Goal: Find specific page/section: Find specific page/section

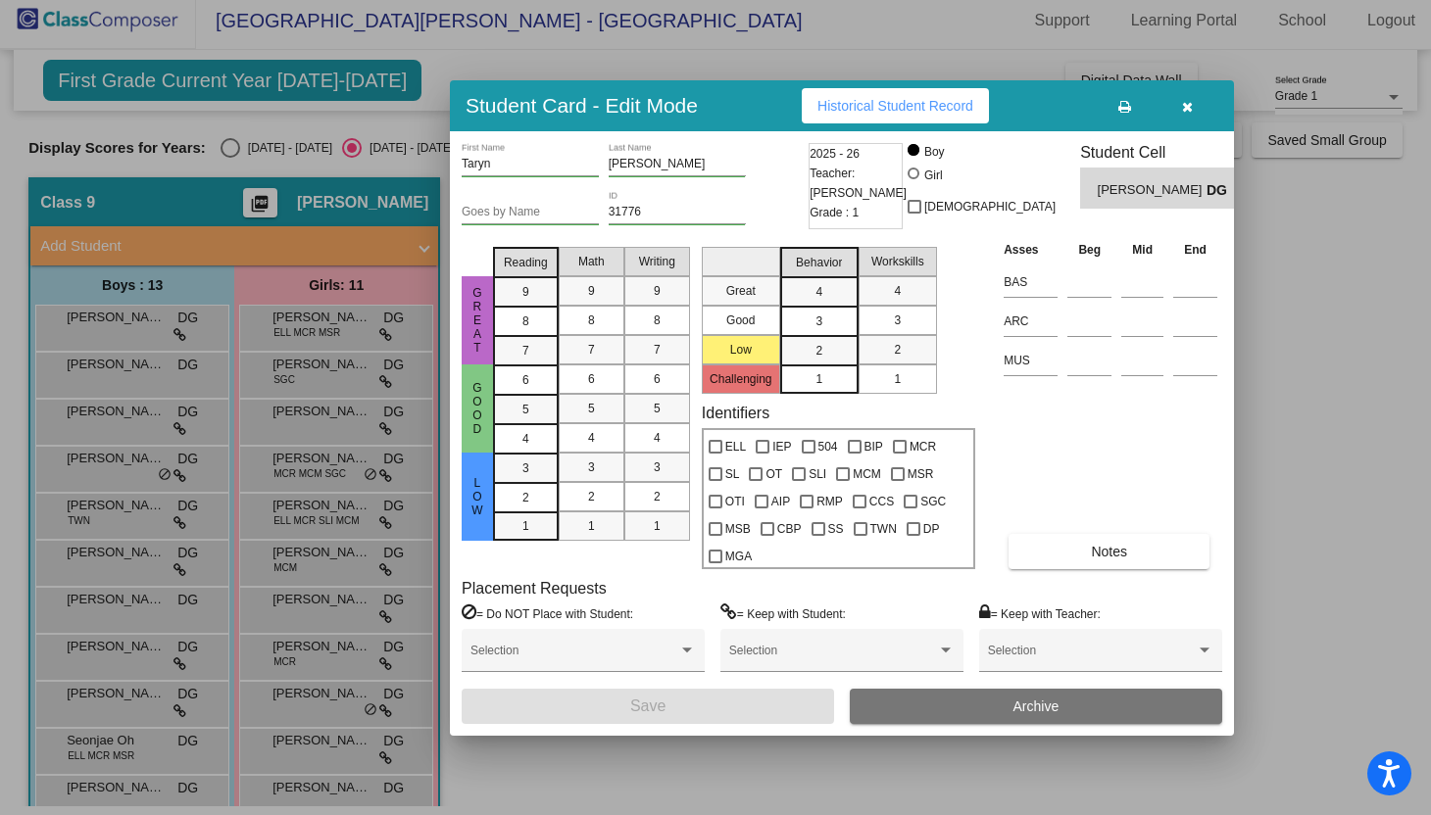
scroll to position [141, 0]
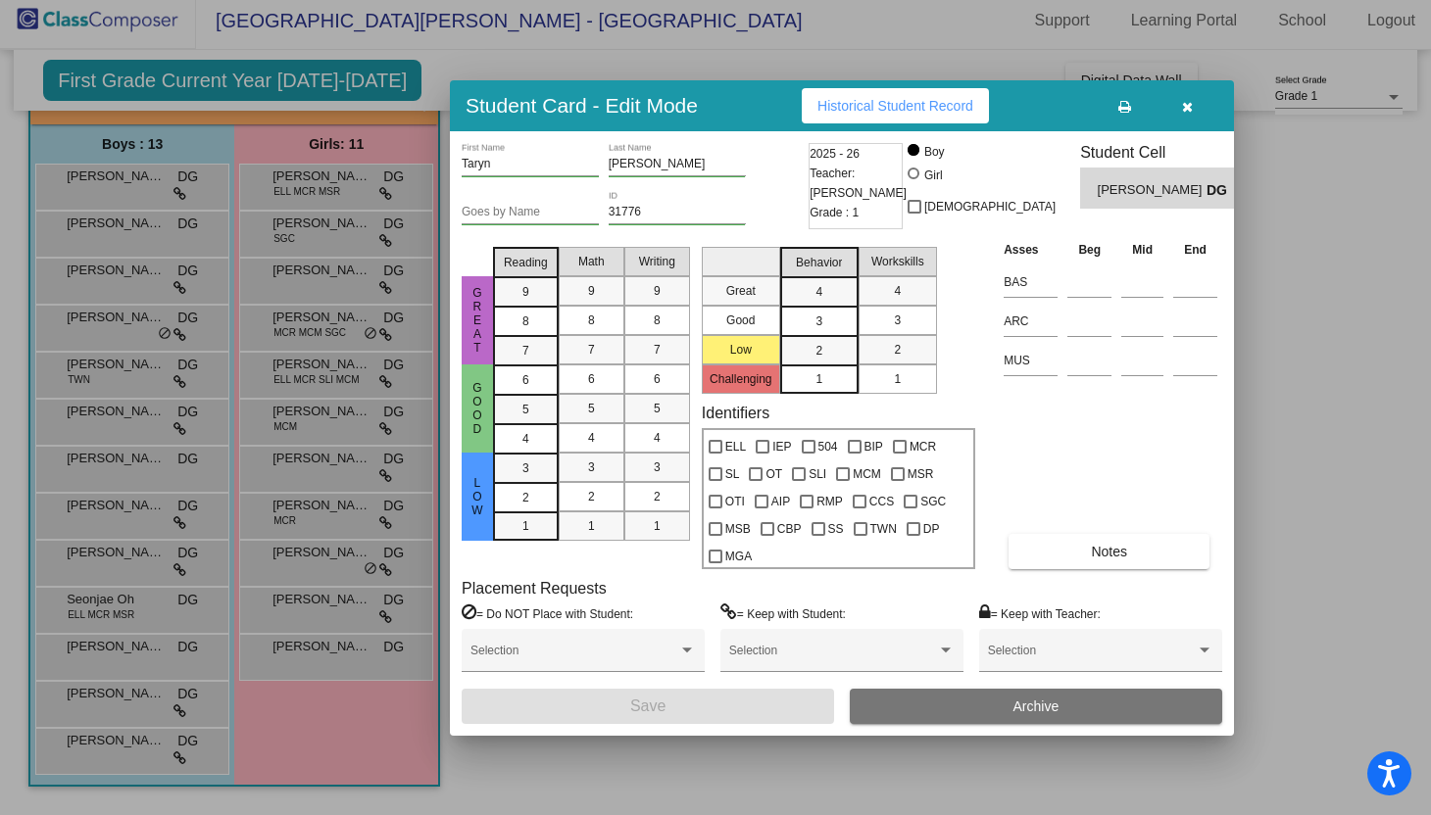
click at [1340, 181] on div at bounding box center [715, 407] width 1431 height 815
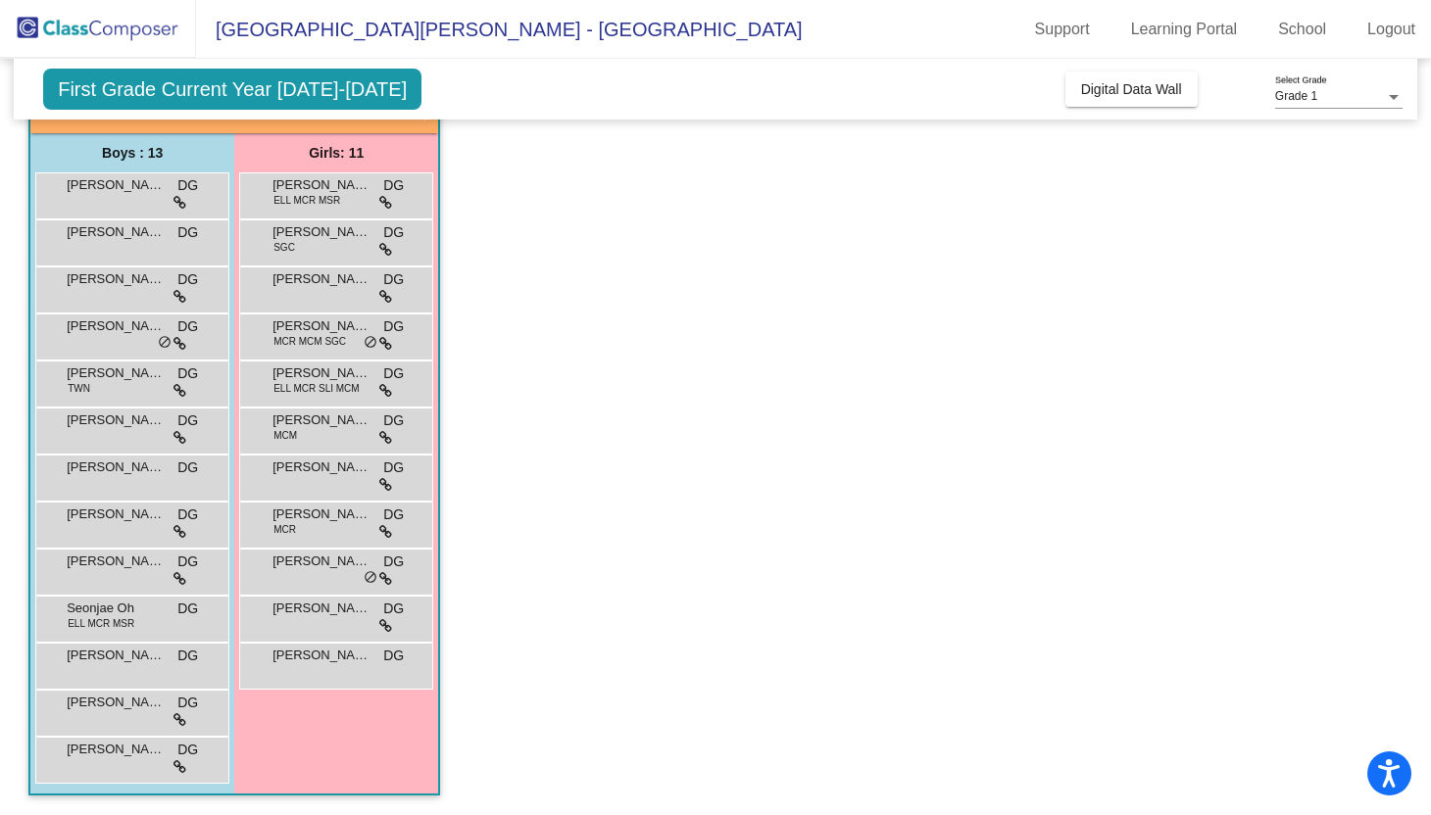
scroll to position [0, 0]
click at [129, 188] on span "[PERSON_NAME]" at bounding box center [116, 185] width 98 height 20
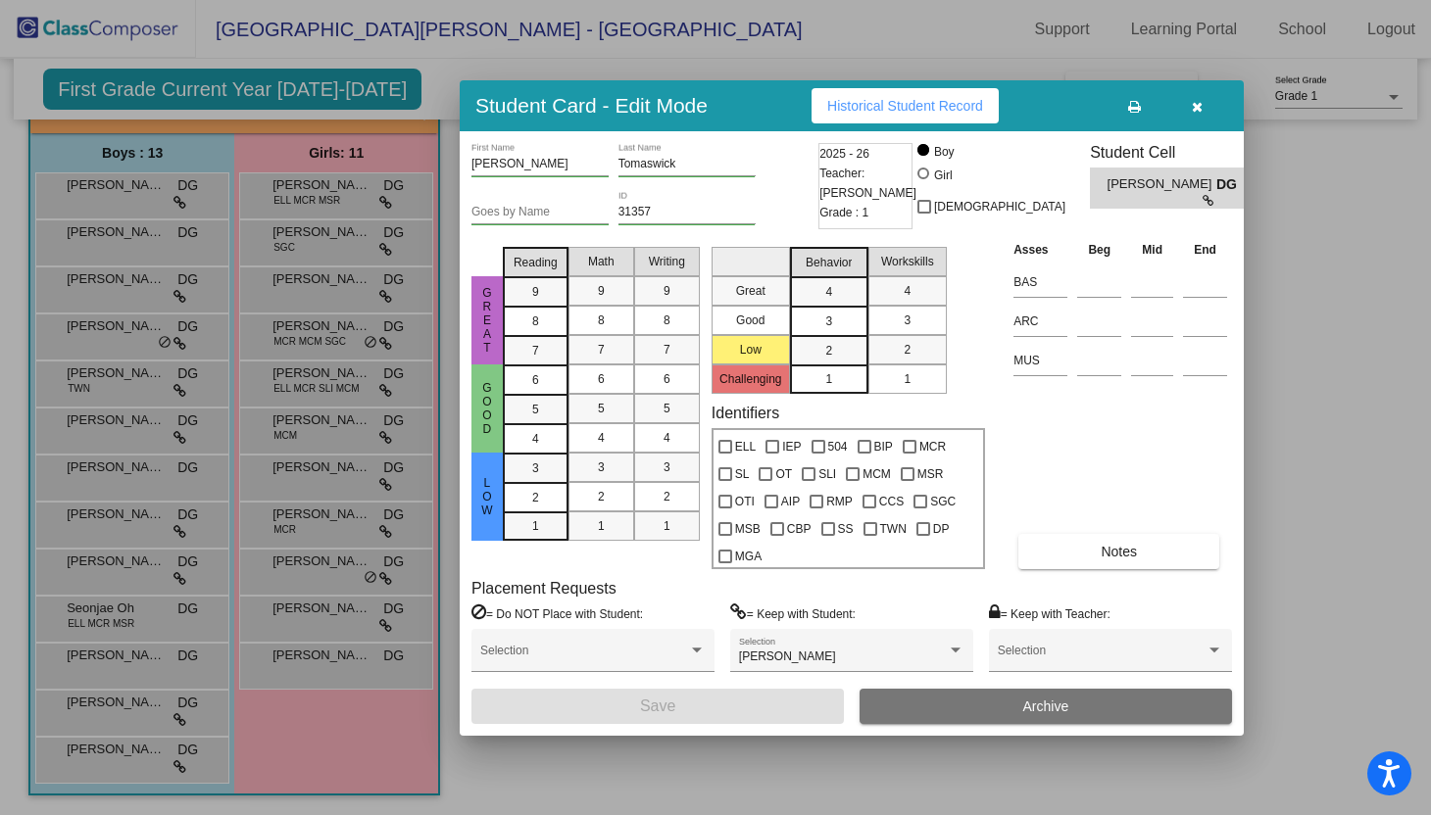
click at [1334, 232] on div at bounding box center [715, 407] width 1431 height 815
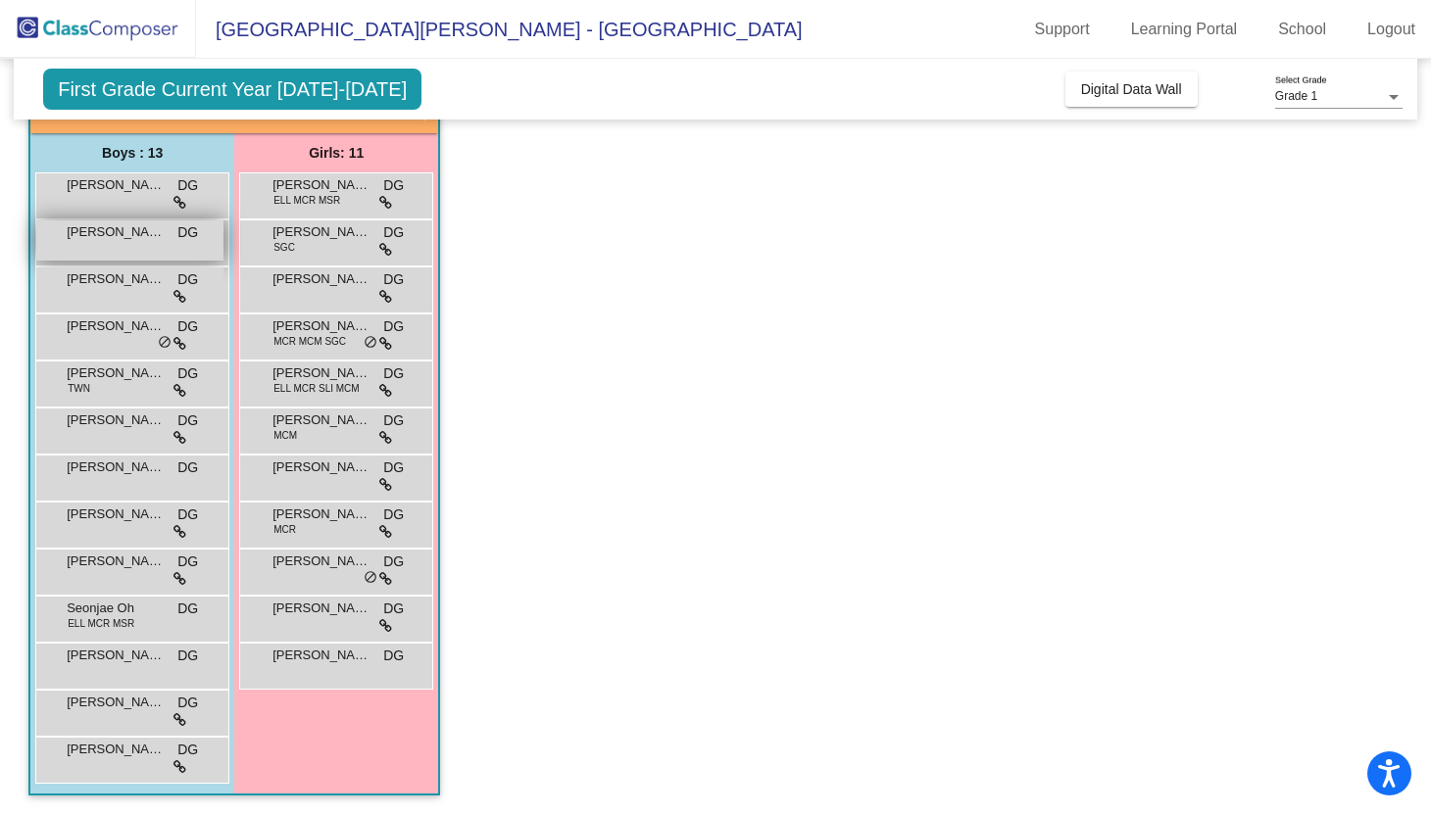
click at [148, 256] on div "[PERSON_NAME] DG lock do_not_disturb_alt" at bounding box center [129, 240] width 187 height 40
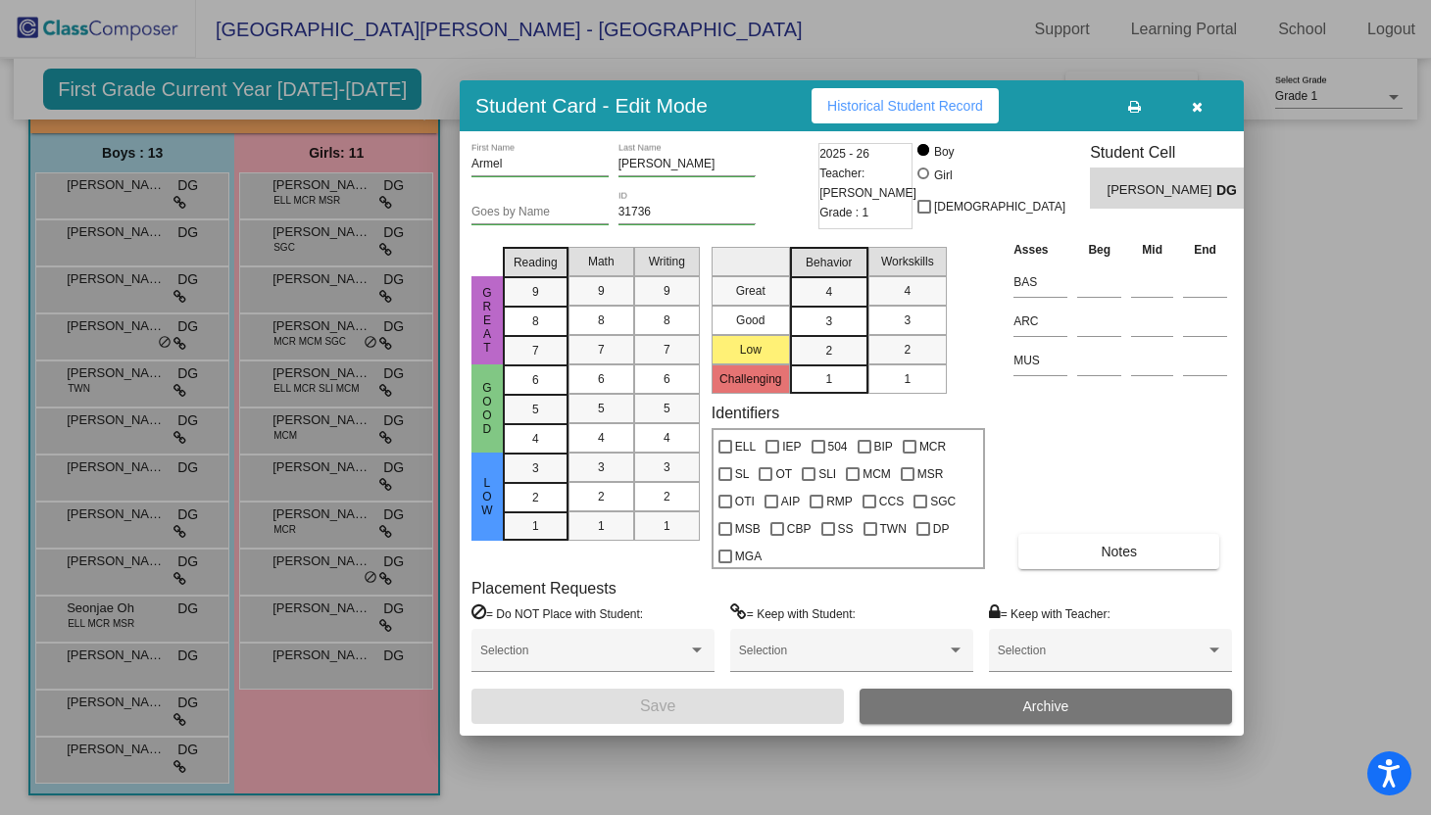
click at [326, 260] on div at bounding box center [715, 407] width 1431 height 815
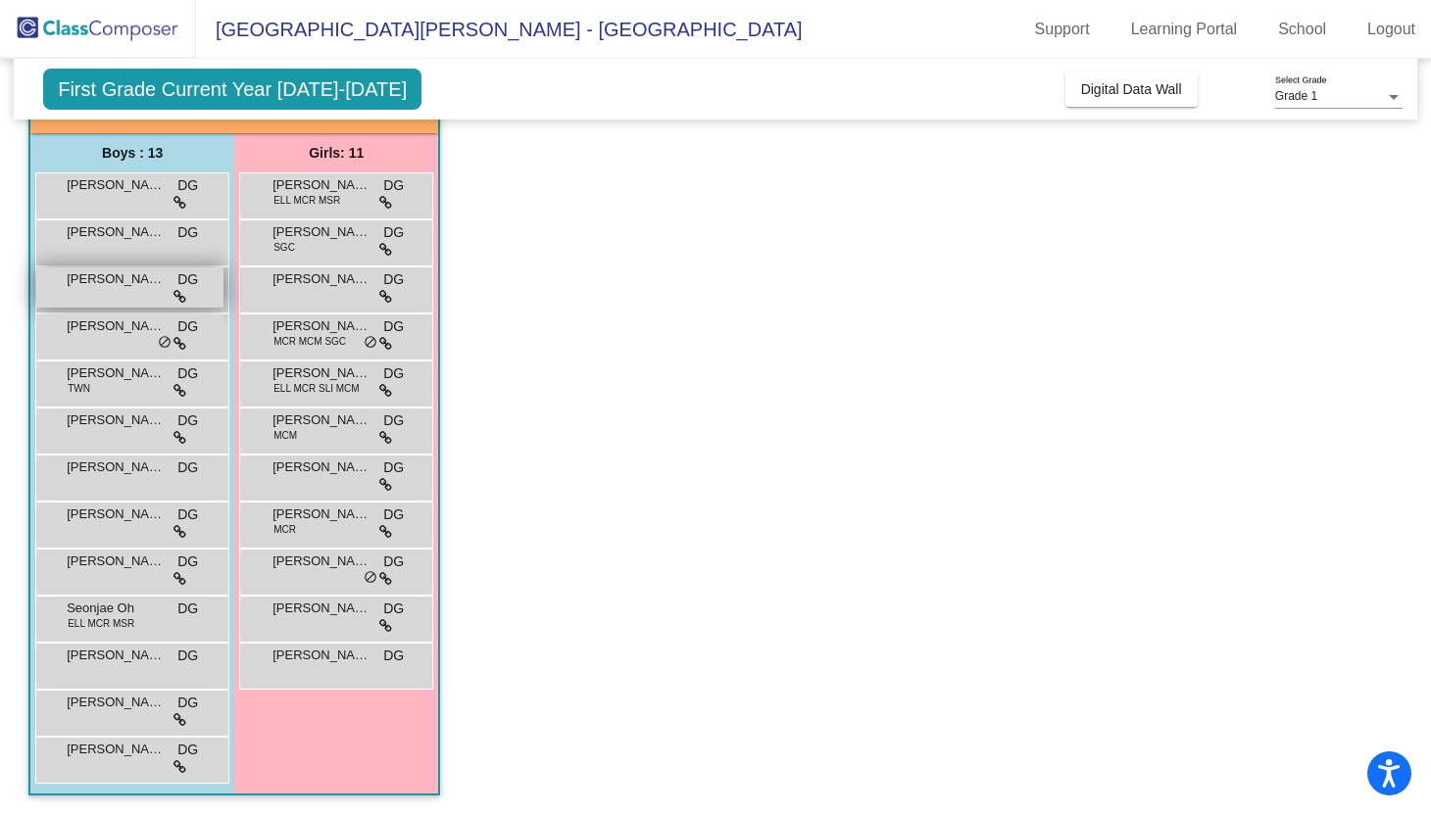
click at [123, 279] on span "[PERSON_NAME]" at bounding box center [116, 279] width 98 height 20
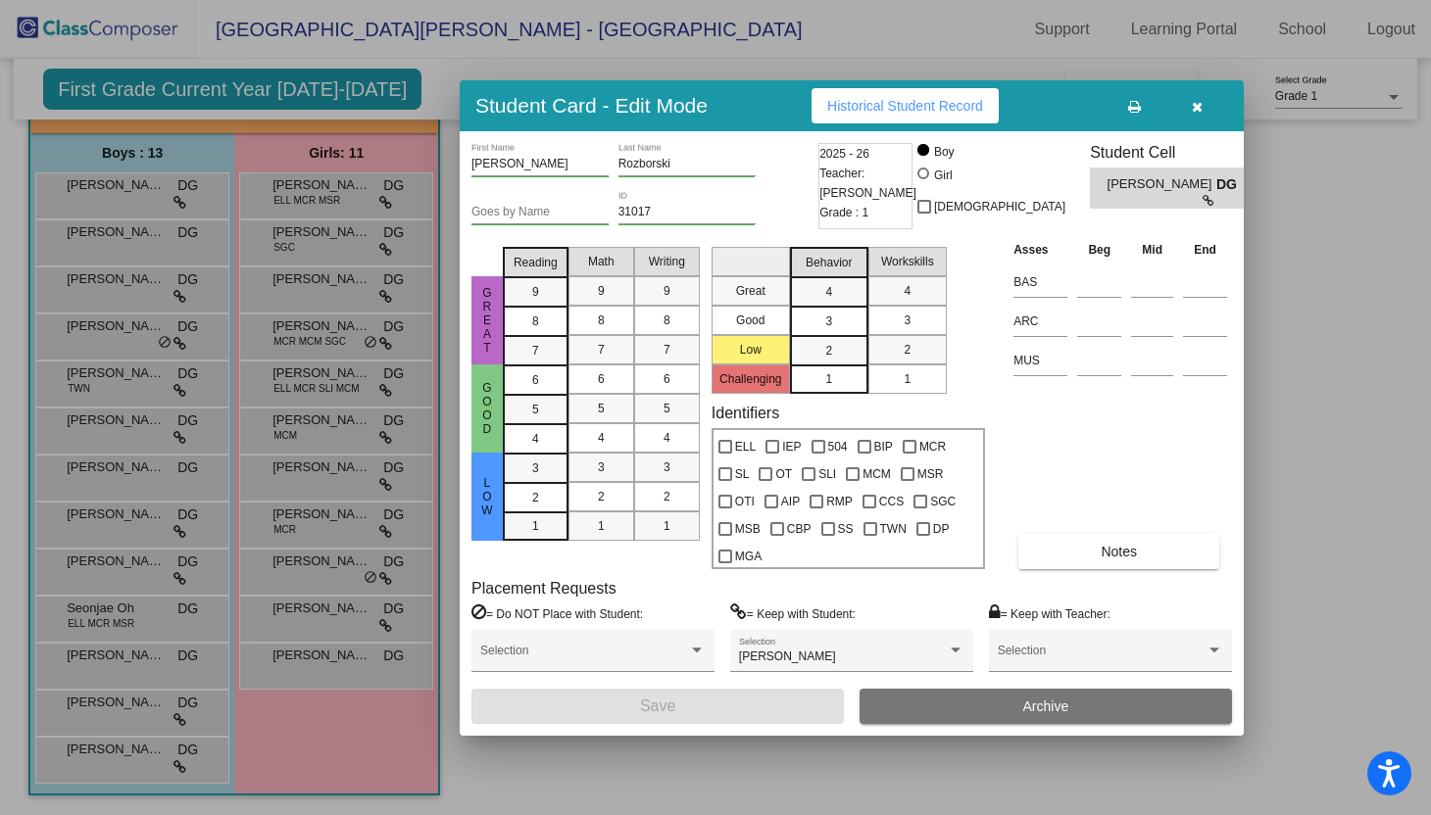
click at [185, 318] on div at bounding box center [715, 407] width 1431 height 815
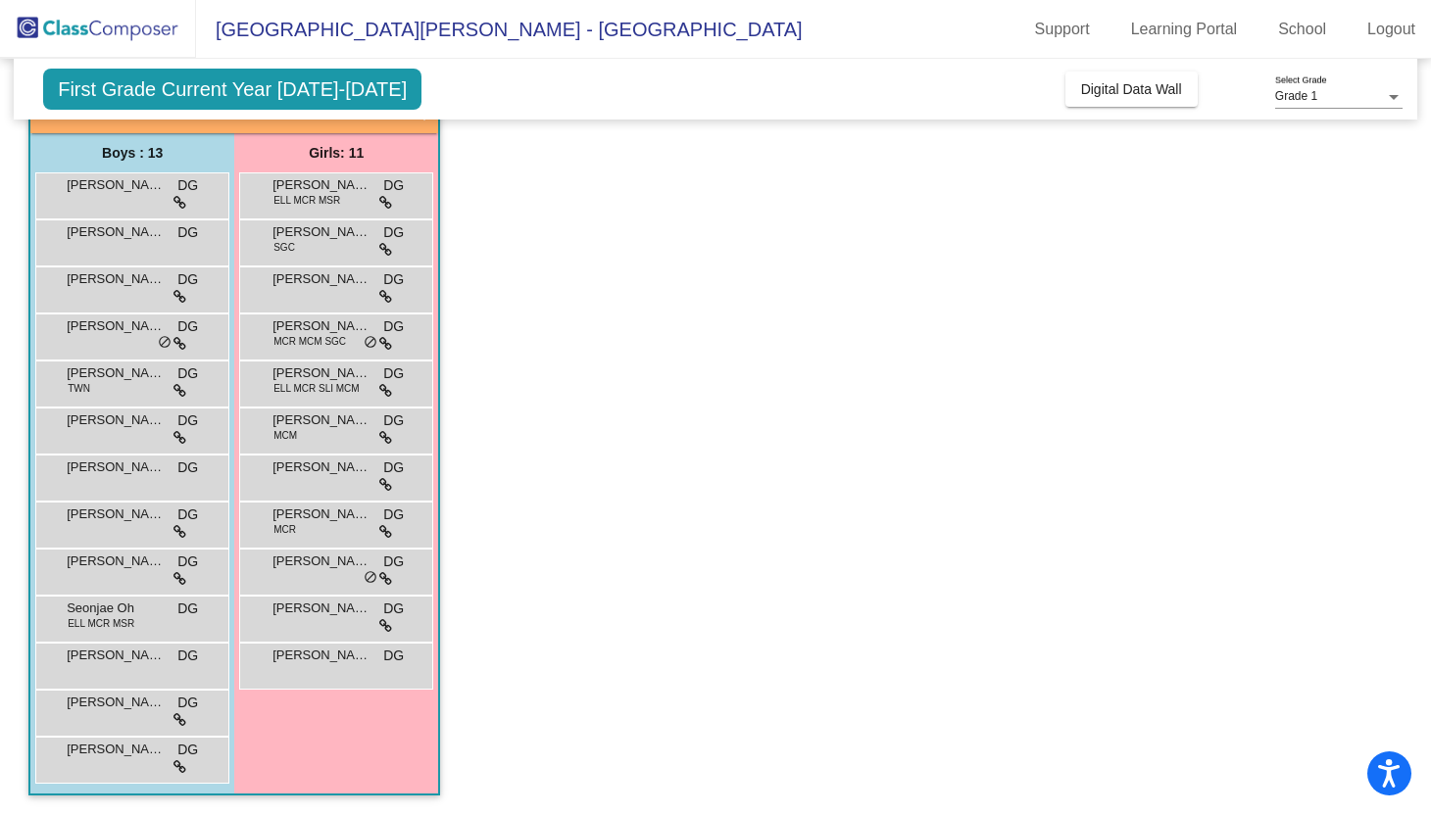
click at [328, 104] on span "First Grade Current Year [DATE]-[DATE]" at bounding box center [232, 89] width 378 height 41
click at [1099, 72] on button "Digital Data Wall" at bounding box center [1131, 89] width 132 height 35
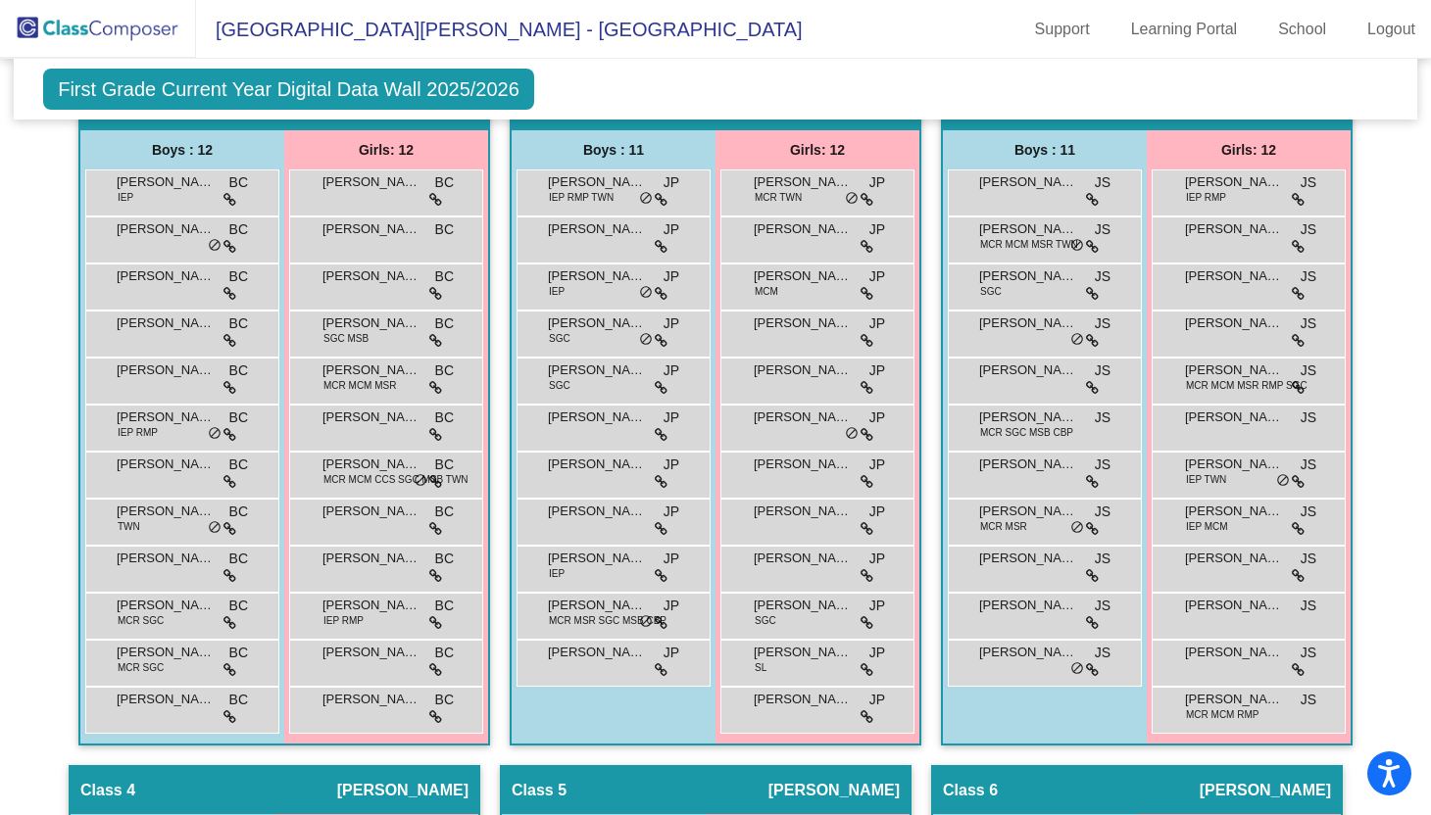
scroll to position [774, 0]
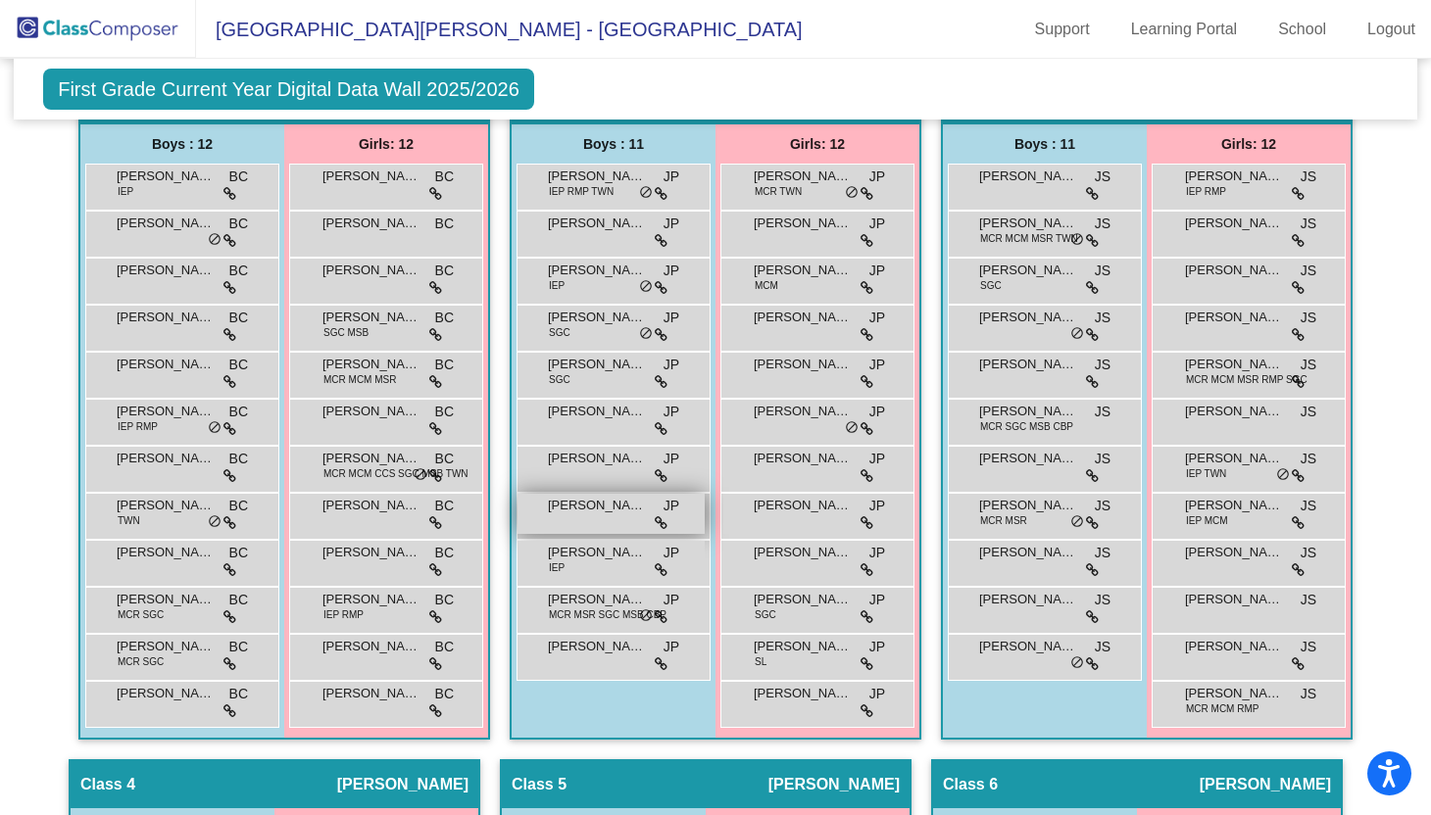
click at [604, 516] on div "[PERSON_NAME] [PERSON_NAME] lock do_not_disturb_alt" at bounding box center [610, 514] width 187 height 40
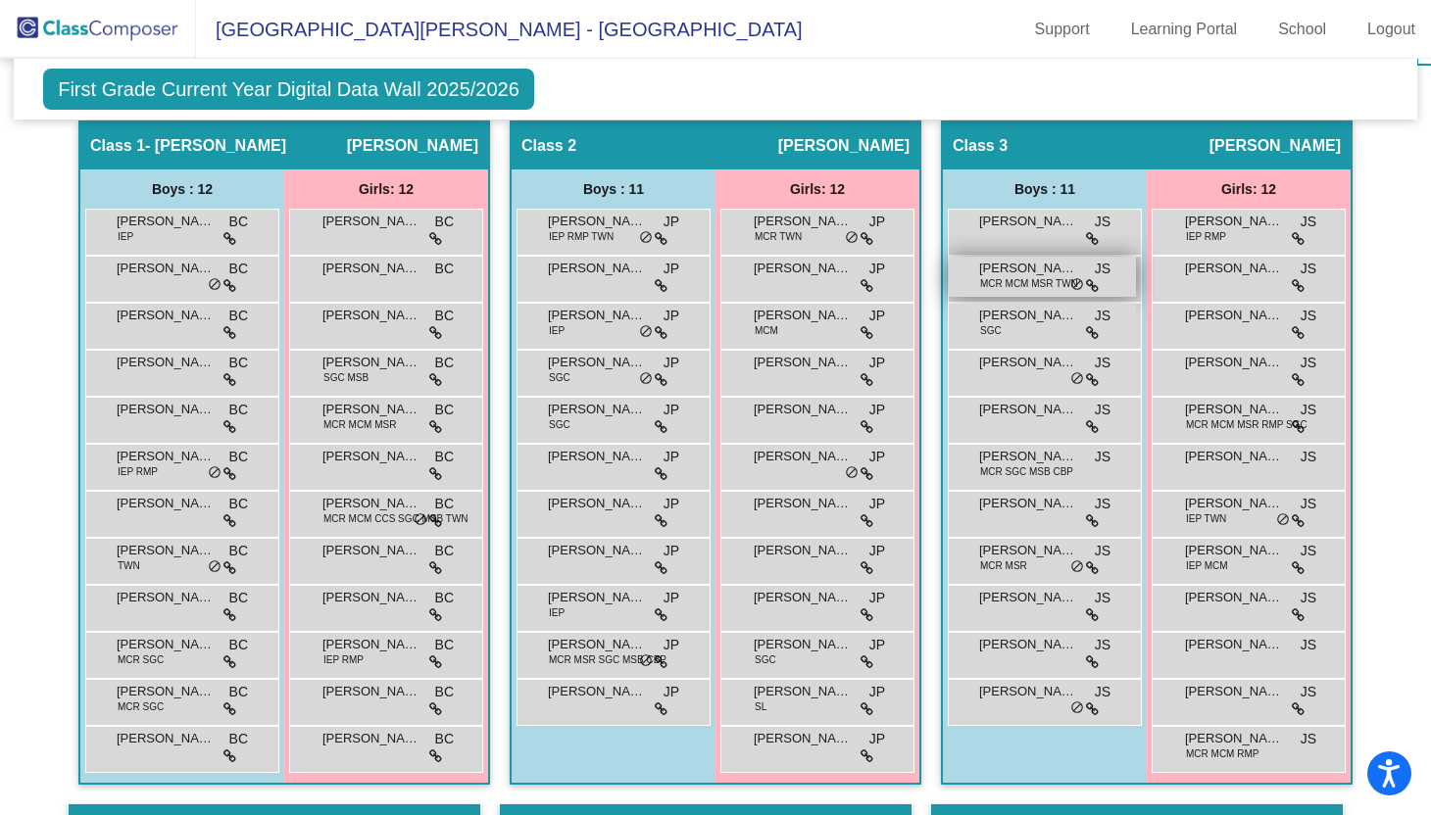
scroll to position [0, 0]
